Goal: Use online tool/utility: Utilize a website feature to perform a specific function

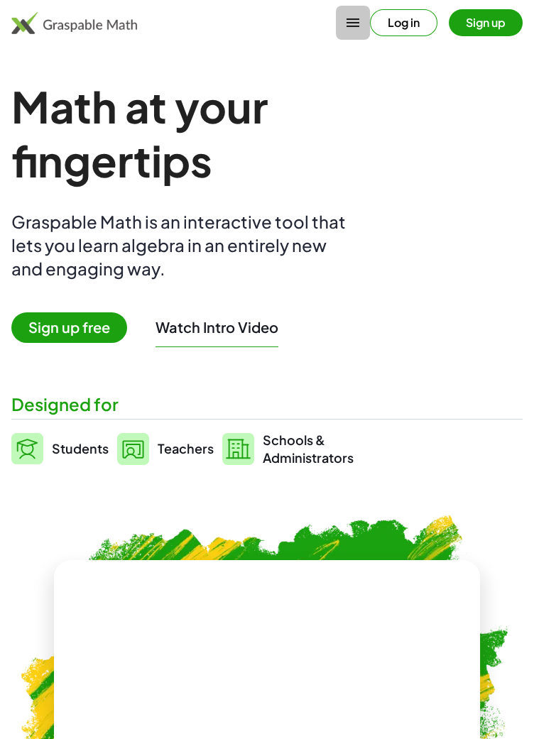
click at [346, 26] on icon "button" at bounding box center [352, 22] width 17 height 17
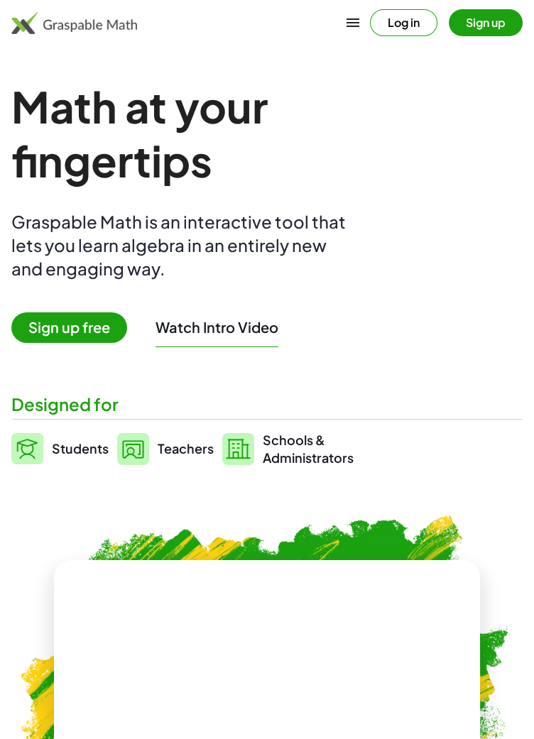
click at [386, 16] on button "Log in" at bounding box center [403, 22] width 67 height 27
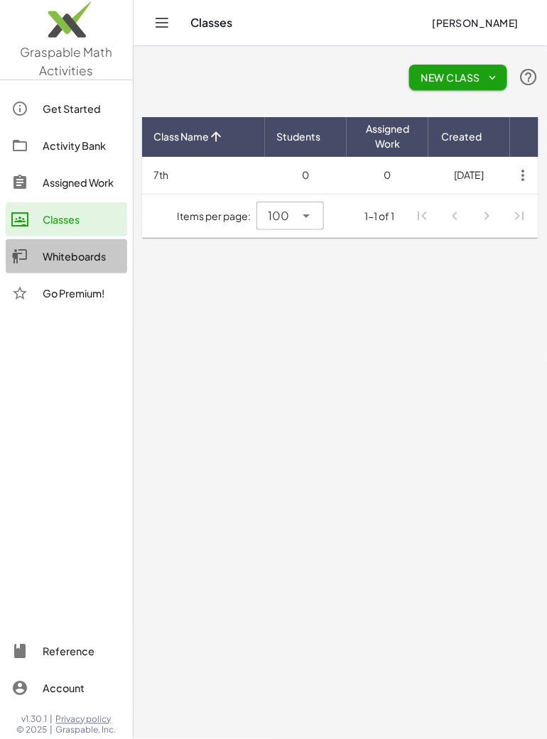
click at [82, 257] on div "Whiteboards" at bounding box center [82, 256] width 79 height 17
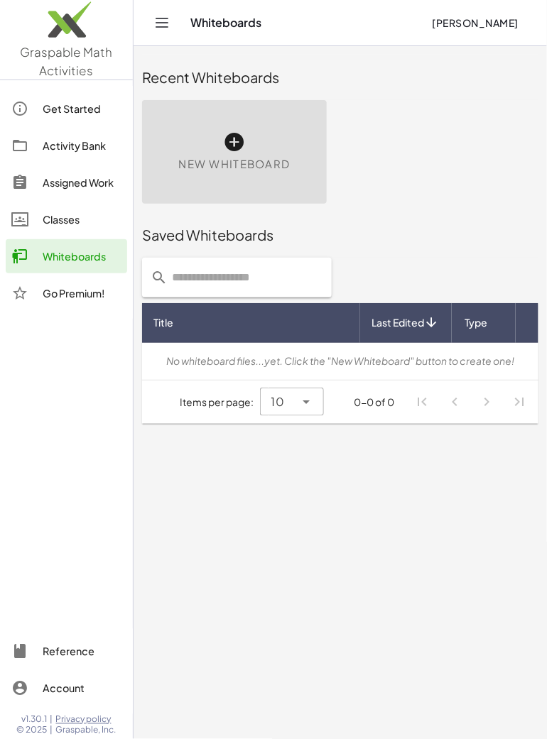
click at [233, 136] on icon at bounding box center [234, 142] width 23 height 23
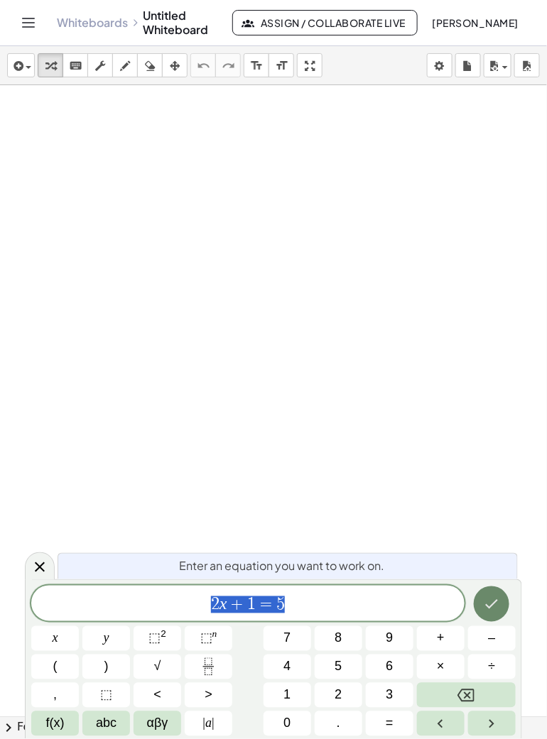
click at [491, 604] on icon "Done" at bounding box center [491, 604] width 17 height 17
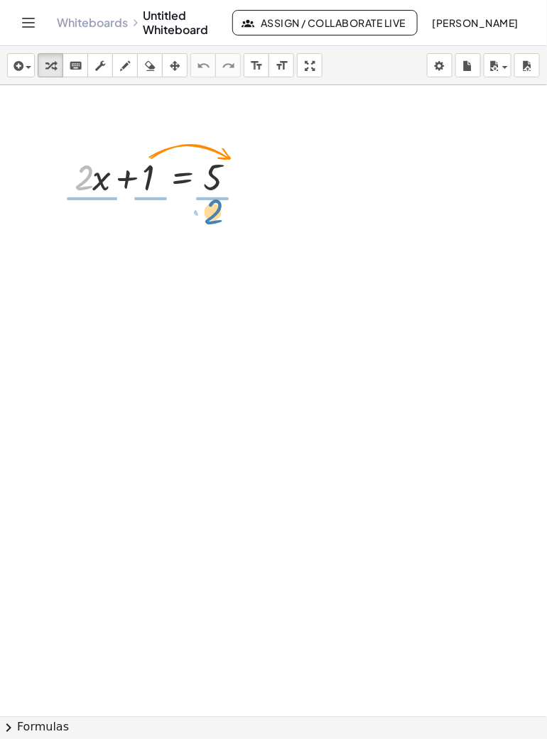
drag, startPoint x: 87, startPoint y: 180, endPoint x: 217, endPoint y: 214, distance: 133.7
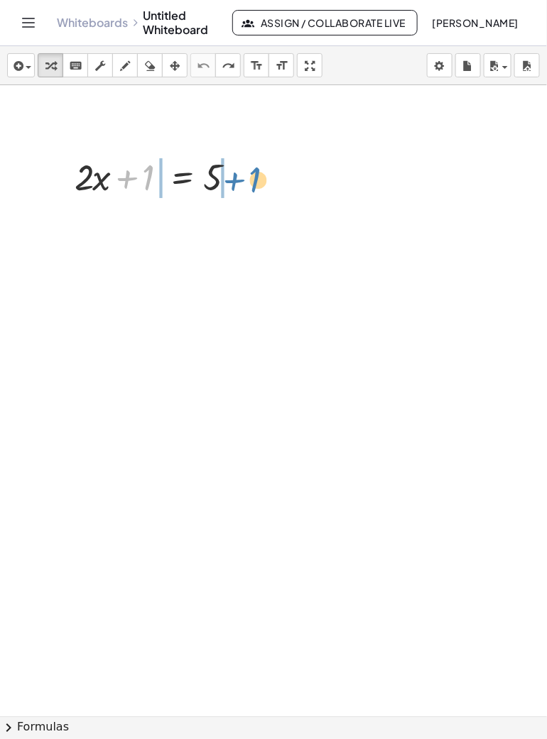
drag, startPoint x: 146, startPoint y: 180, endPoint x: 253, endPoint y: 183, distance: 107.3
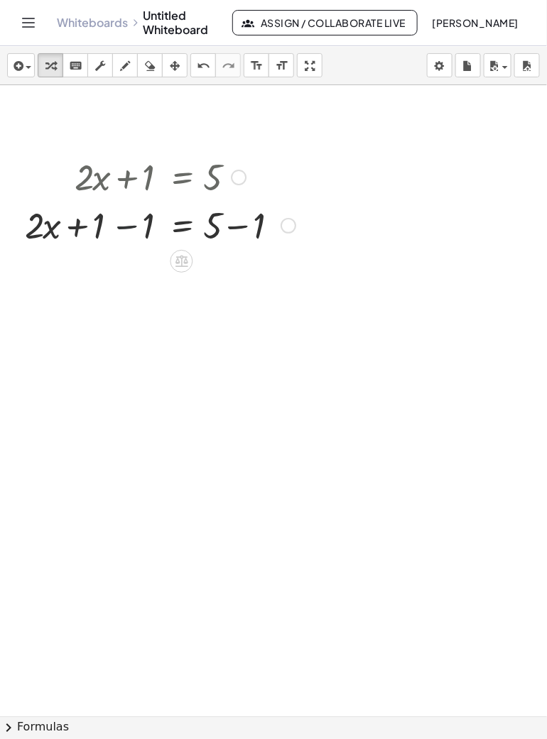
click at [113, 229] on div at bounding box center [160, 224] width 285 height 48
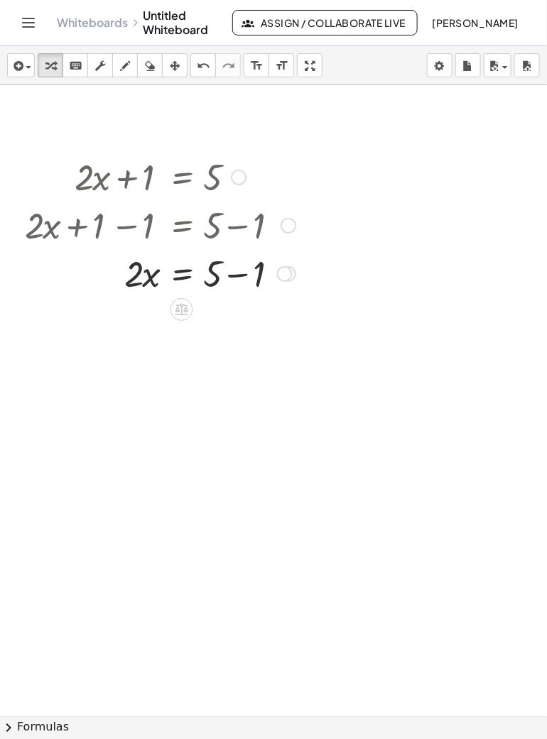
click at [238, 284] on div at bounding box center [160, 273] width 285 height 48
drag, startPoint x: 134, startPoint y: 334, endPoint x: 214, endPoint y: 367, distance: 86.9
click at [214, 367] on div "+ · 2 · x + 1 = 5 + · 2 · x + 1 − 1 = + 5 − 1 + · 2 · x + 0 = + 5 − 1 · 2 · x =…" at bounding box center [273, 716] width 547 height 1263
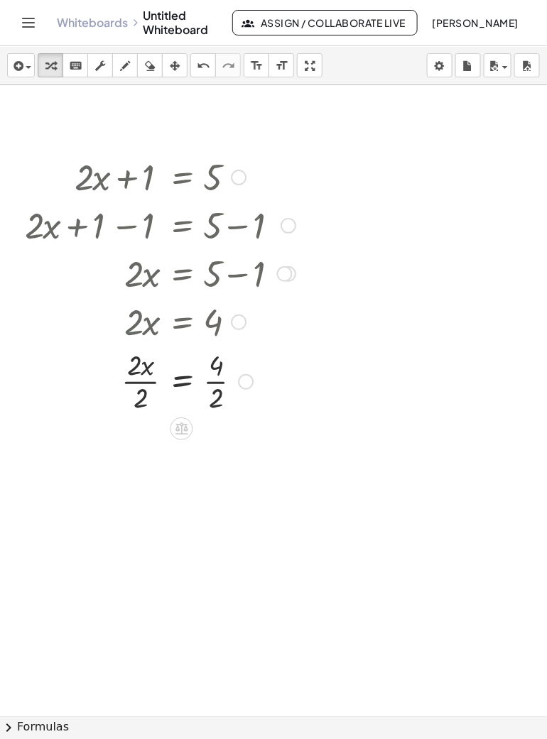
click at [143, 380] on div at bounding box center [160, 380] width 285 height 71
click at [288, 279] on div at bounding box center [285, 274] width 16 height 16
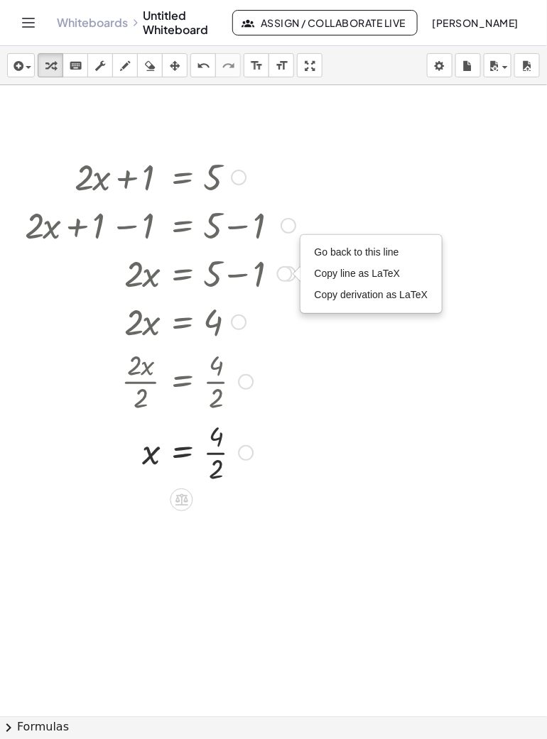
drag, startPoint x: 198, startPoint y: 276, endPoint x: 304, endPoint y: 322, distance: 115.2
click at [304, 322] on div "+ · 2 · x + 1 = 5 + · 2 · x + 1 − 1 = + 5 − 1 + · 2 · x + 0 = + 5 − 1 · 2 · x =…" at bounding box center [155, 319] width 303 height 342
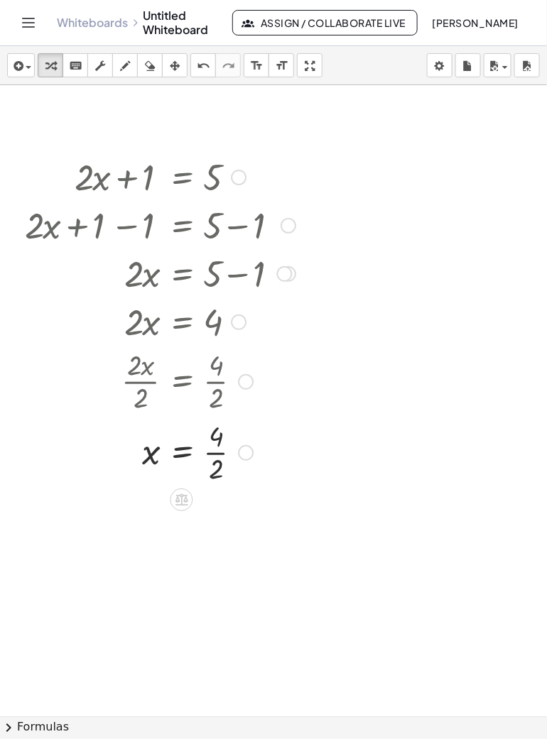
click at [222, 448] on div at bounding box center [160, 451] width 285 height 71
drag, startPoint x: 236, startPoint y: 456, endPoint x: 209, endPoint y: 511, distance: 61.0
click at [209, 511] on div "+ · 2 · x + 1 = 5 + · 2 · x + 1 − 1 = + 5 − 1 + · 2 · x + 0 = + 5 − 1 · 2 · x =…" at bounding box center [273, 716] width 547 height 1263
drag, startPoint x: 284, startPoint y: 271, endPoint x: 424, endPoint y: 349, distance: 160.2
click at [424, 349] on div "+ · 2 · x + 1 = 5 + · 2 · x + 1 − 1 = + 5 − 1 + · 2 · x + 0 = + 5 − 1 · 2 · x =…" at bounding box center [273, 716] width 547 height 1263
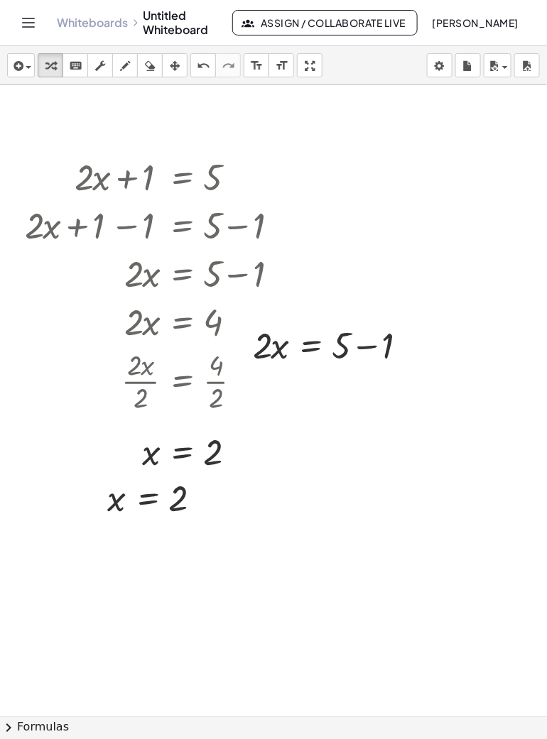
click at [321, 562] on div at bounding box center [273, 716] width 547 height 1263
click at [415, 347] on div at bounding box center [417, 346] width 16 height 16
click at [430, 476] on div at bounding box center [273, 716] width 547 height 1263
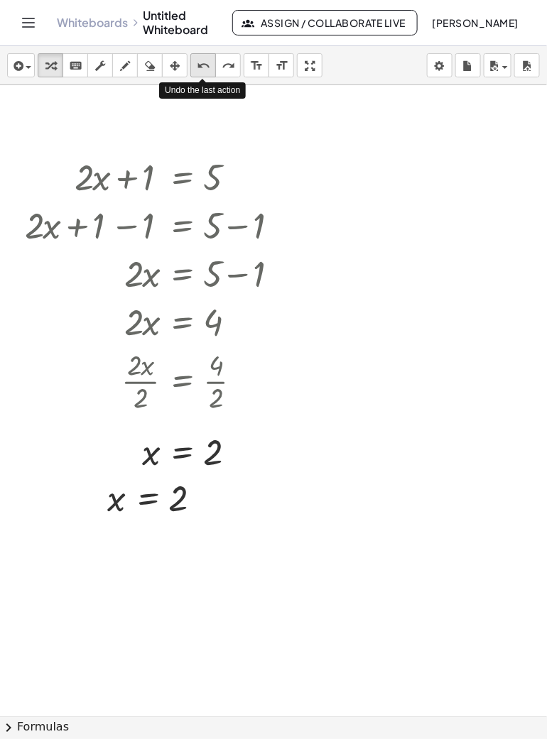
click at [202, 60] on icon "undo" at bounding box center [203, 66] width 13 height 17
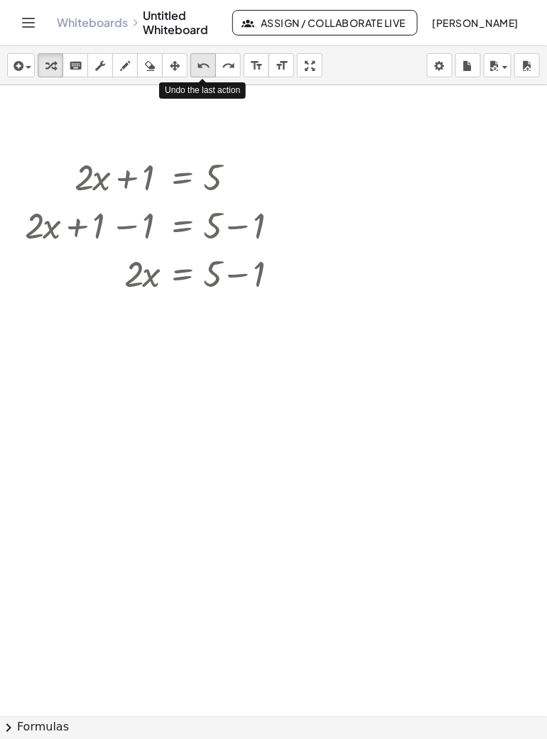
click at [202, 60] on icon "undo" at bounding box center [203, 66] width 13 height 17
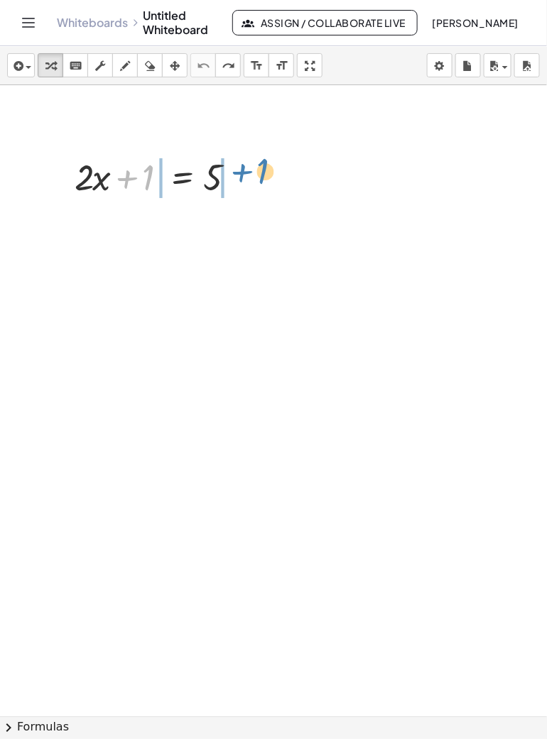
drag, startPoint x: 141, startPoint y: 170, endPoint x: 256, endPoint y: 163, distance: 115.2
click at [256, 163] on div "+ 1 + · 2 · x + 1 = 5" at bounding box center [154, 175] width 203 height 55
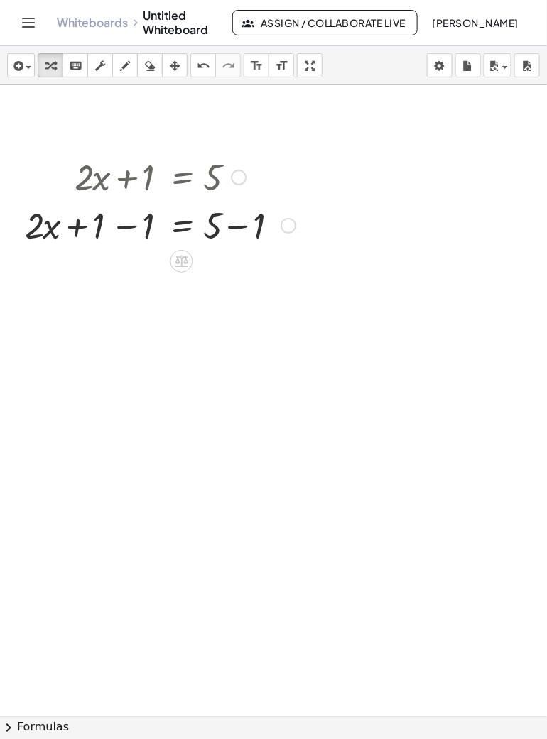
click at [109, 229] on div at bounding box center [160, 224] width 285 height 48
click at [129, 227] on div at bounding box center [160, 224] width 285 height 48
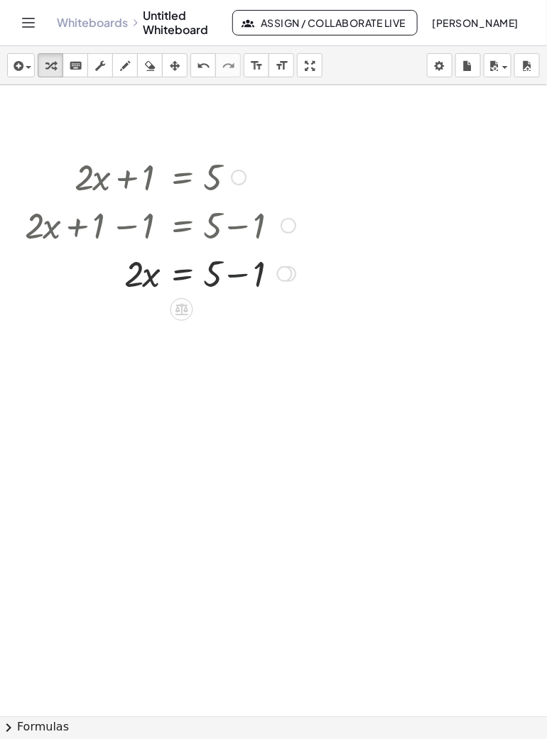
click at [232, 279] on div at bounding box center [160, 273] width 285 height 48
drag, startPoint x: 131, startPoint y: 334, endPoint x: 210, endPoint y: 370, distance: 86.5
click at [210, 370] on div "+ · 2 · x + 1 = 5 + · 2 · x + 1 − 1 = + 5 − 1 + · 2 · x + 0 = + 5 − 1 · 2 · x =…" at bounding box center [273, 716] width 547 height 1263
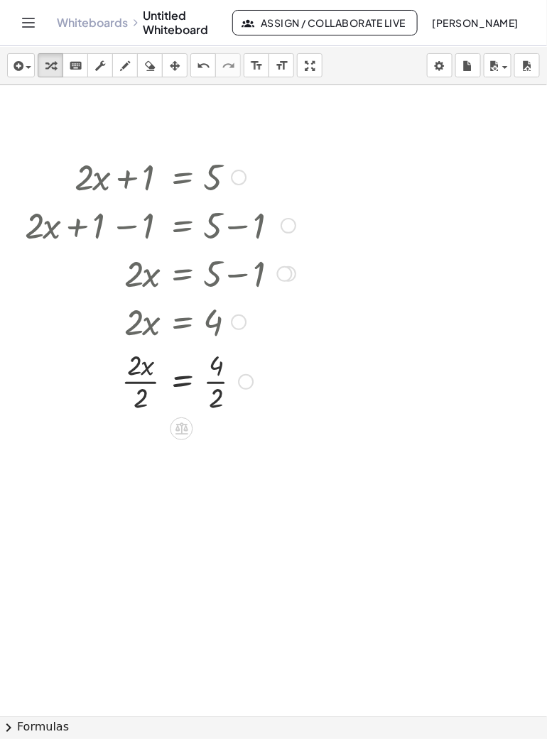
click at [141, 378] on div at bounding box center [160, 380] width 285 height 71
click at [219, 452] on div at bounding box center [160, 451] width 285 height 71
drag, startPoint x: 237, startPoint y: 454, endPoint x: 426, endPoint y: 609, distance: 244.2
click at [426, 609] on div "+ · 2 · x + 1 = 5 + · 2 · x + 1 − 1 = + 5 − 1 + · 2 · x + 0 = + 5 − 1 · 2 · x =…" at bounding box center [273, 716] width 547 height 1263
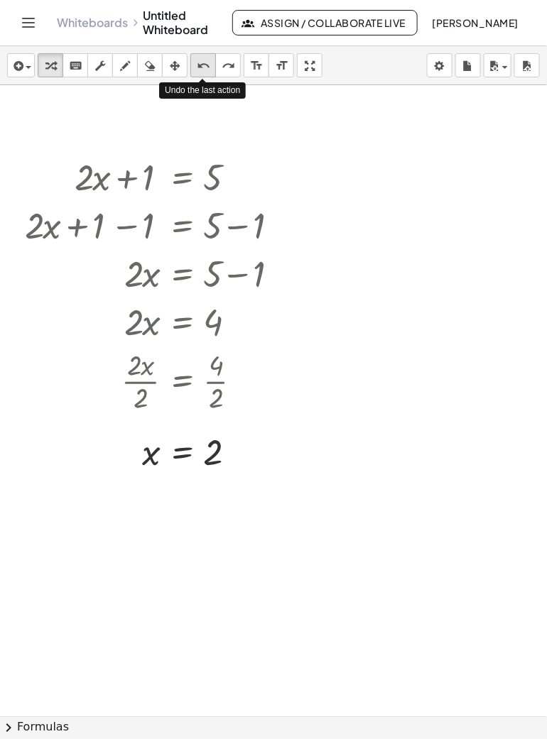
click at [197, 65] on icon "undo" at bounding box center [203, 66] width 13 height 17
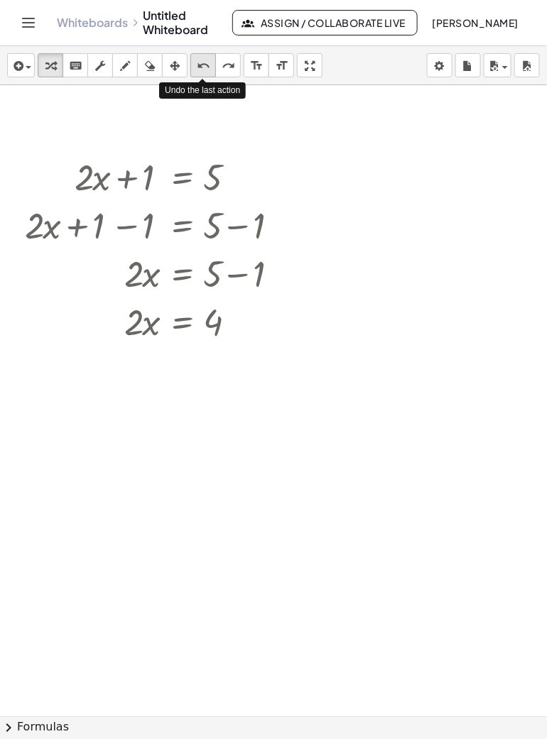
click at [197, 65] on icon "undo" at bounding box center [203, 66] width 13 height 17
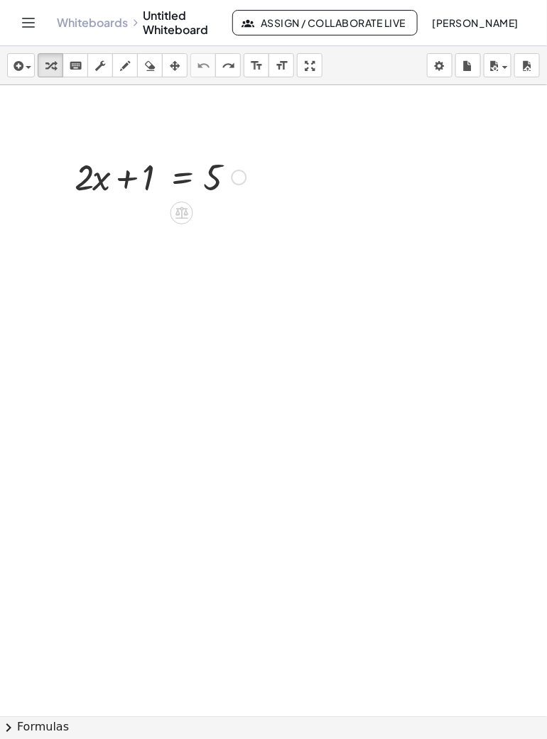
click at [236, 181] on div at bounding box center [239, 178] width 16 height 16
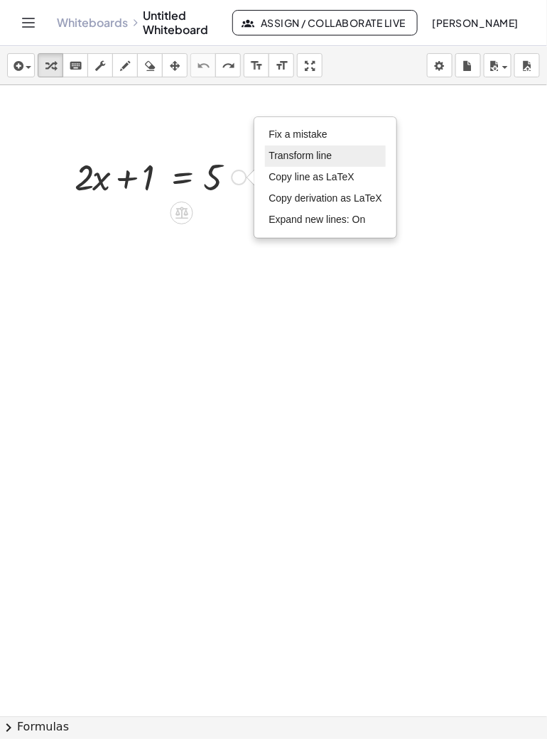
click at [325, 153] on span "Transform line" at bounding box center [299, 155] width 63 height 11
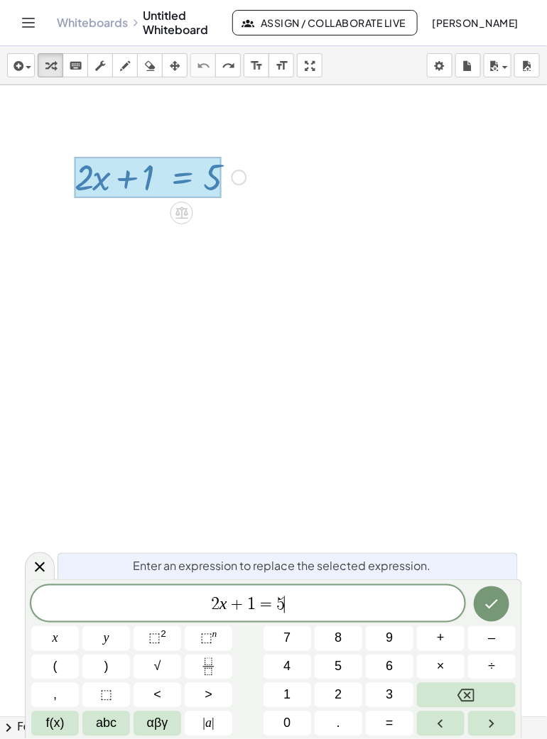
click at [325, 612] on span "2 x + 1 = 5 ​" at bounding box center [247, 605] width 433 height 20
click at [340, 646] on span "8" at bounding box center [337, 638] width 7 height 19
click at [501, 608] on button "Done" at bounding box center [492, 605] width 36 height 36
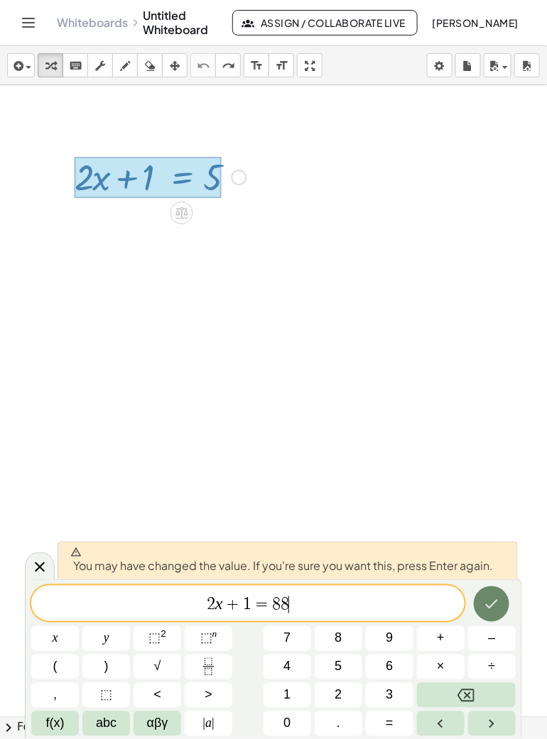
click at [484, 603] on icon "Done" at bounding box center [491, 604] width 17 height 17
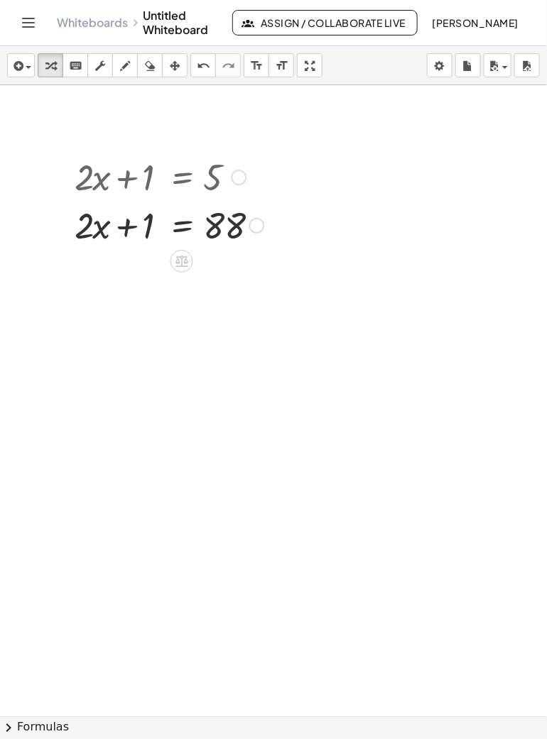
click at [239, 180] on div at bounding box center [239, 178] width 16 height 16
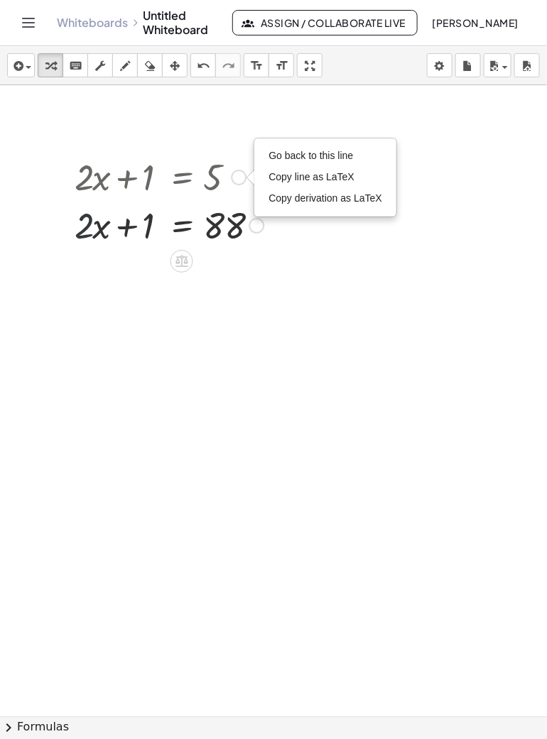
click at [83, 240] on div at bounding box center [168, 224] width 203 height 48
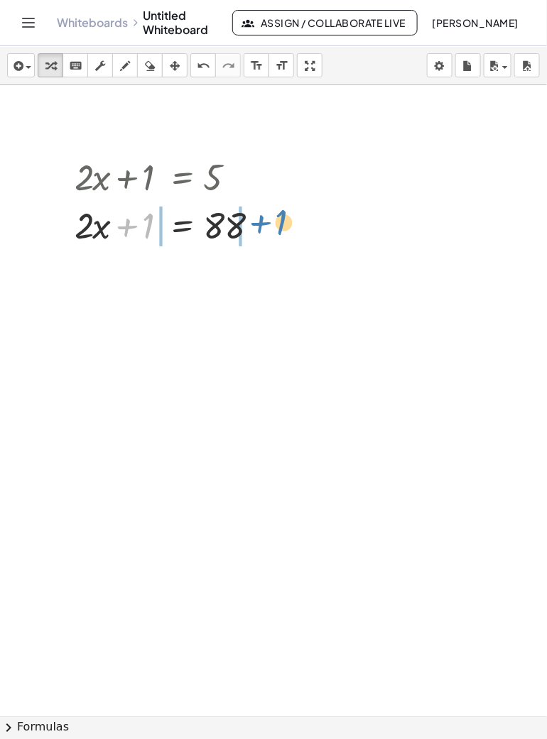
drag, startPoint x: 146, startPoint y: 231, endPoint x: 280, endPoint y: 227, distance: 133.6
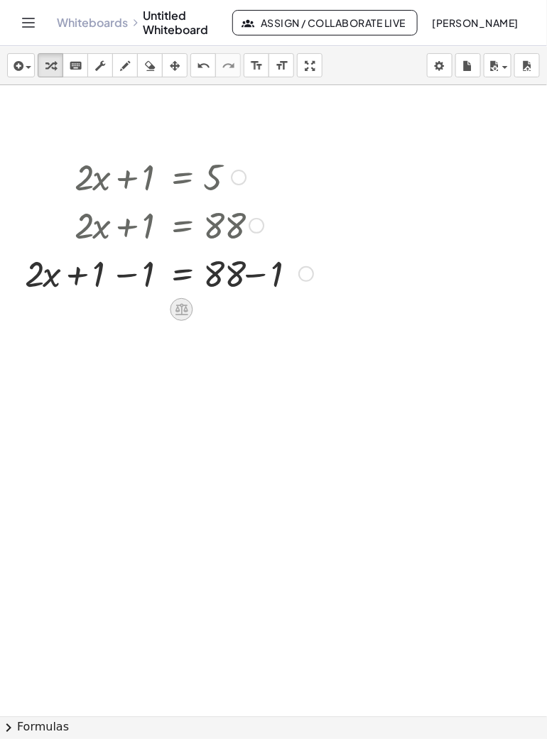
click at [180, 317] on div at bounding box center [181, 309] width 23 height 23
click at [151, 371] on div at bounding box center [273, 716] width 547 height 1263
click at [102, 274] on div at bounding box center [169, 273] width 303 height 48
drag, startPoint x: 102, startPoint y: 274, endPoint x: 120, endPoint y: 280, distance: 18.6
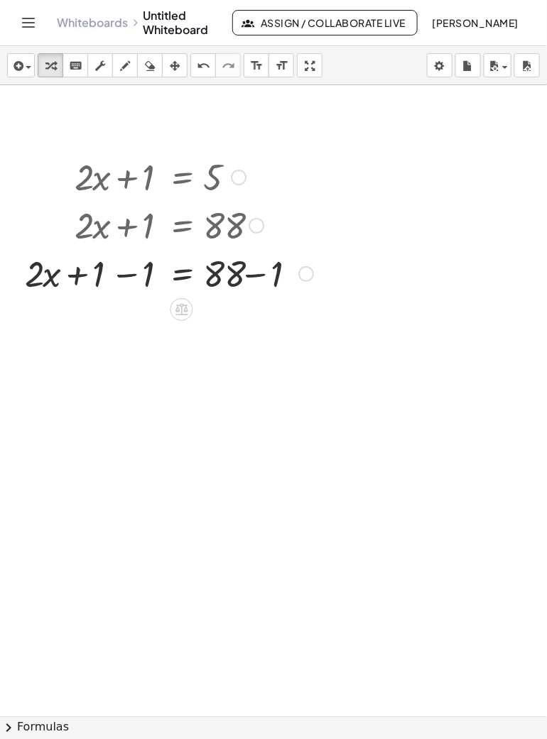
click at [102, 274] on div at bounding box center [169, 273] width 303 height 48
click at [120, 280] on div at bounding box center [169, 273] width 303 height 48
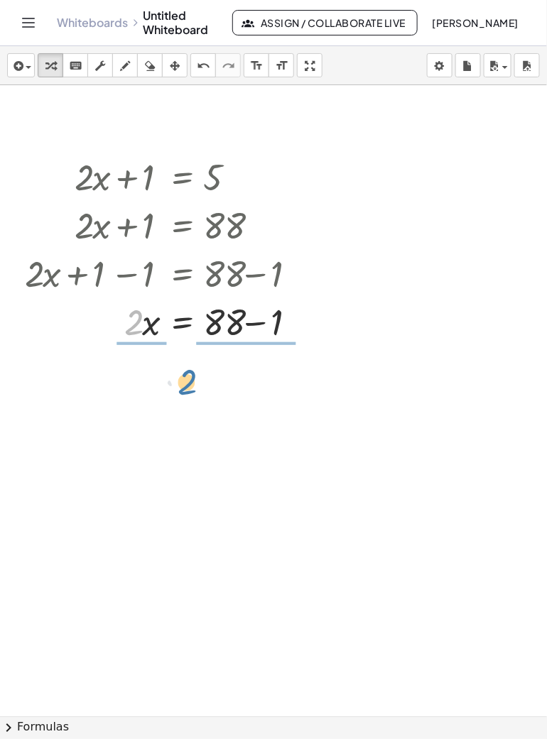
drag, startPoint x: 120, startPoint y: 280, endPoint x: 186, endPoint y: 351, distance: 97.0
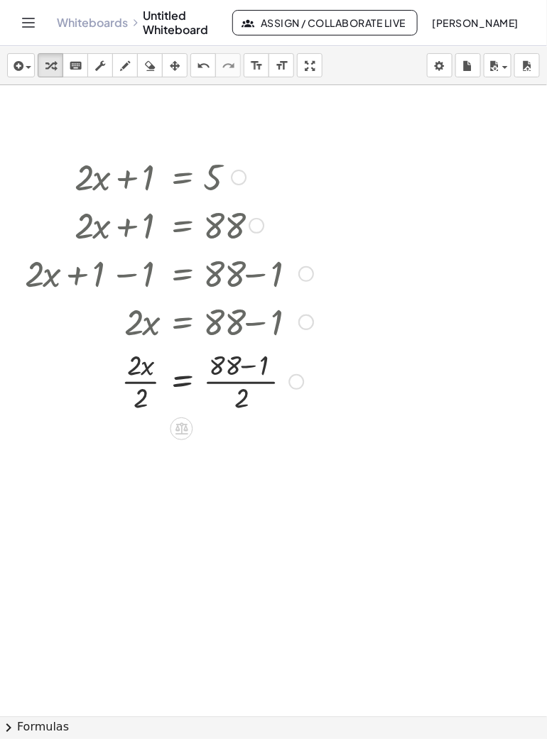
click at [251, 365] on div at bounding box center [169, 380] width 303 height 71
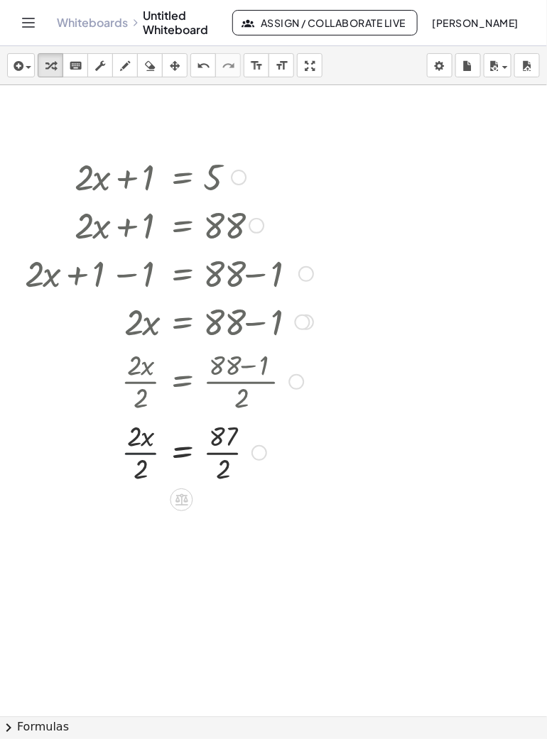
click at [142, 452] on div at bounding box center [169, 451] width 303 height 71
click at [227, 525] on div at bounding box center [169, 522] width 303 height 71
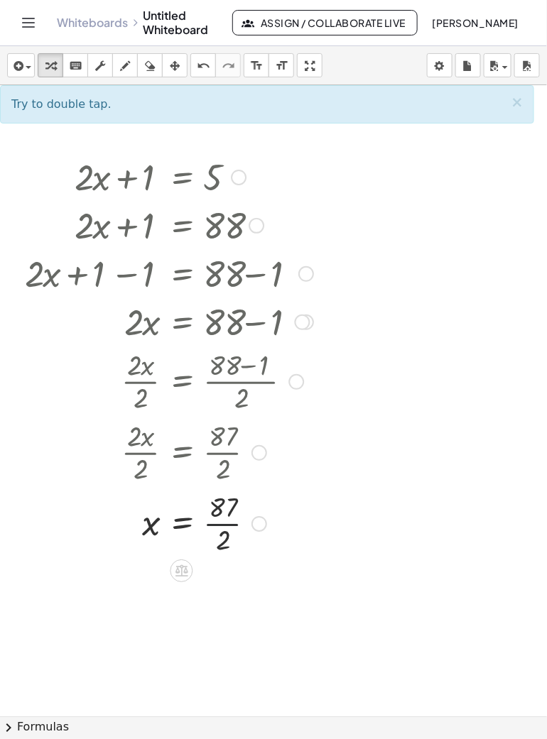
click at [227, 525] on div at bounding box center [169, 522] width 303 height 71
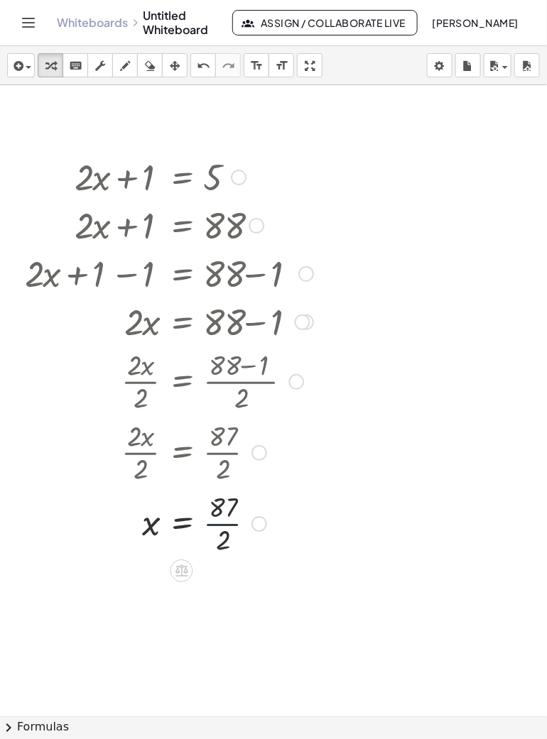
click at [227, 525] on div at bounding box center [169, 522] width 303 height 71
